Goal: Transaction & Acquisition: Subscribe to service/newsletter

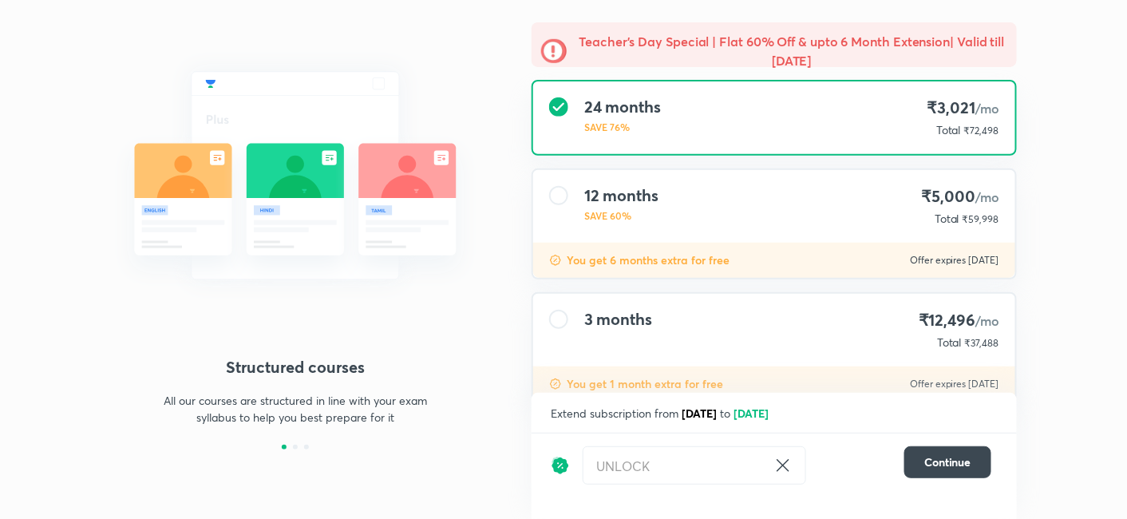
scroll to position [123, 0]
click at [786, 468] on icon at bounding box center [783, 465] width 19 height 19
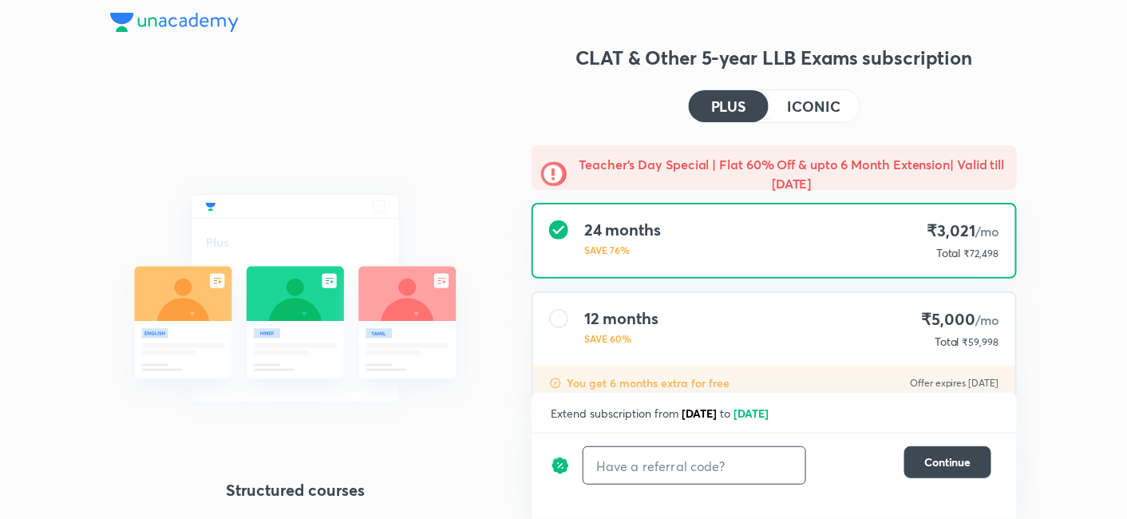
click at [722, 474] on input "text" at bounding box center [695, 466] width 222 height 38
paste input "LAWREH484"
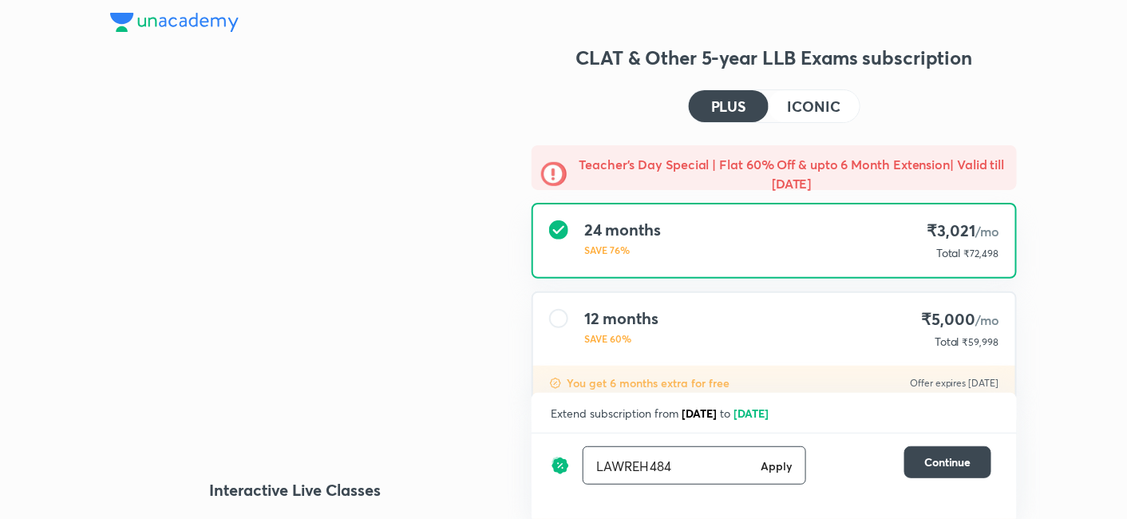
type input "LAWREH484"
click at [775, 470] on h6 "Apply" at bounding box center [777, 465] width 32 height 17
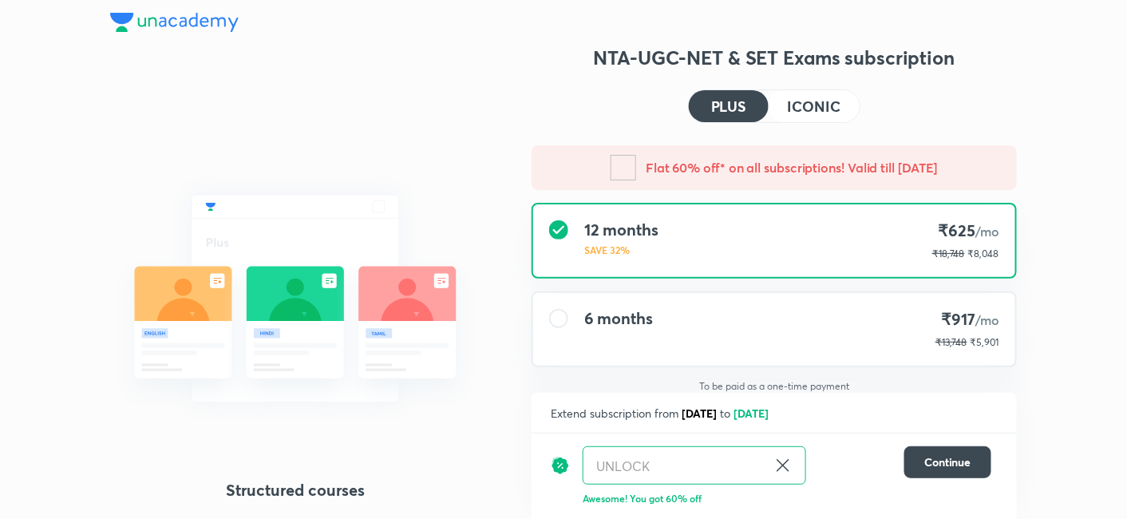
click at [782, 467] on icon at bounding box center [783, 466] width 12 height 12
click at [781, 473] on icon at bounding box center [783, 465] width 19 height 19
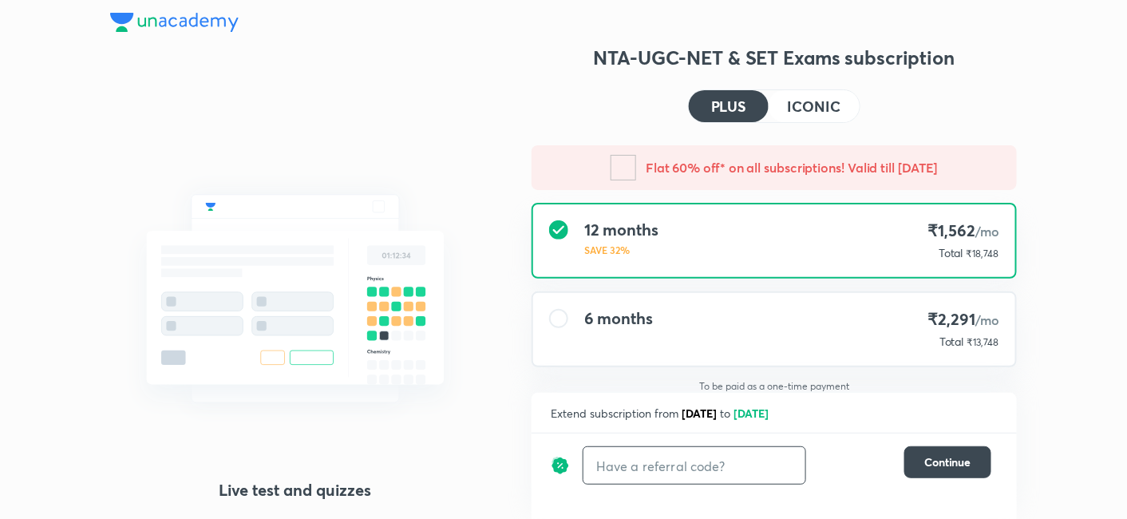
click at [759, 466] on input "text" at bounding box center [695, 466] width 222 height 38
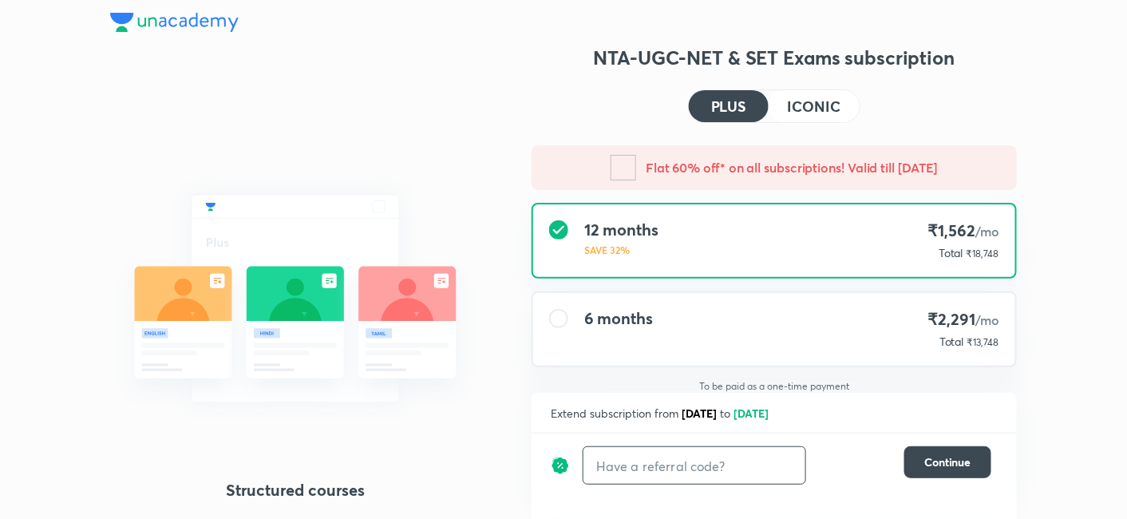
paste input "NTA2NPPU6"
type input "NTA2NPPU6"
click at [778, 466] on h6 "Apply" at bounding box center [777, 465] width 32 height 17
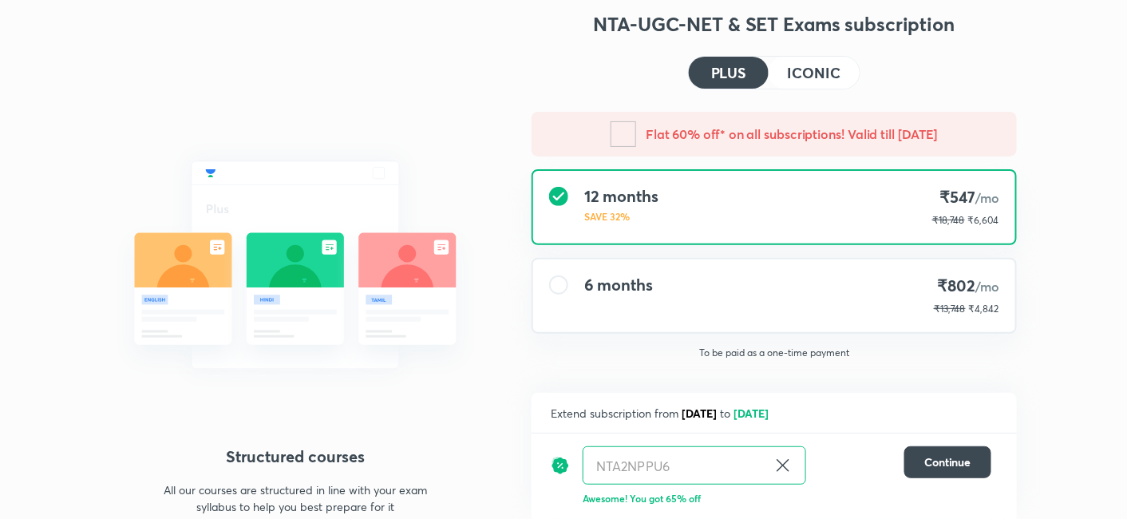
scroll to position [53, 0]
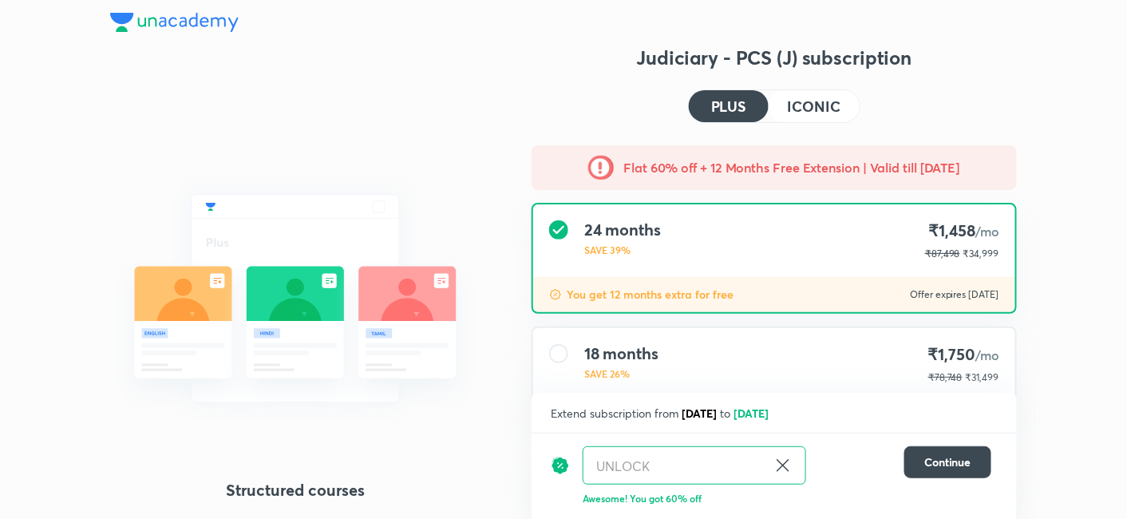
click at [780, 466] on icon at bounding box center [783, 465] width 19 height 19
click at [707, 467] on input "text" at bounding box center [695, 466] width 222 height 38
paste input "JUDIRYT7QQ"
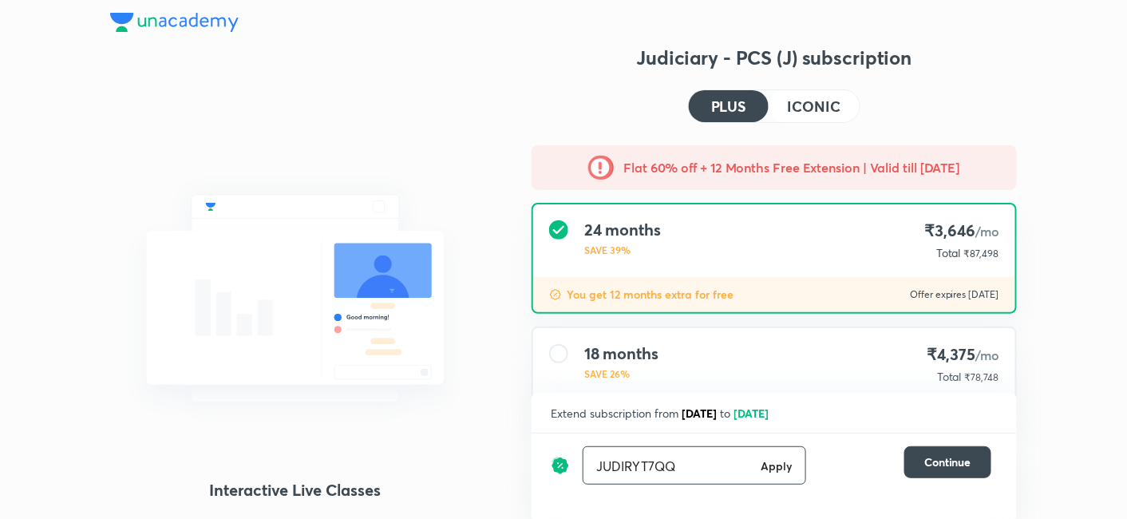
type input "JUDIRYT7QQ"
click at [773, 471] on h6 "Apply" at bounding box center [777, 465] width 32 height 17
